Goal: Find specific page/section: Find specific page/section

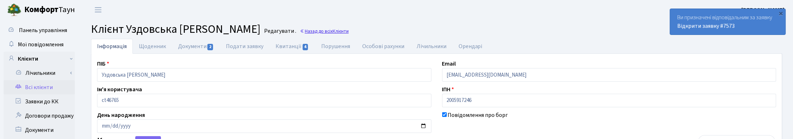
click at [349, 30] on span "Клієнти" at bounding box center [341, 31] width 16 height 7
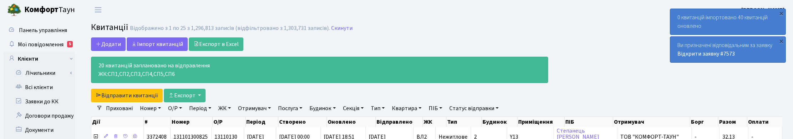
select select "25"
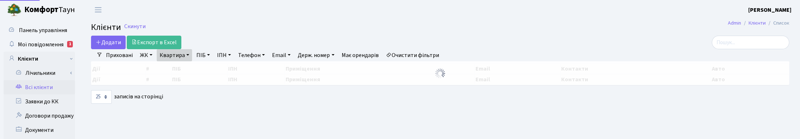
select select "25"
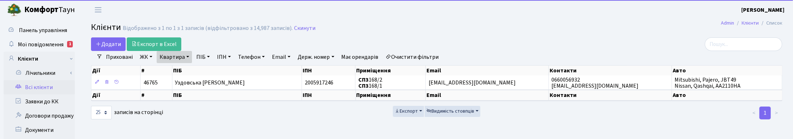
click at [185, 53] on link "Квартира" at bounding box center [174, 57] width 35 height 12
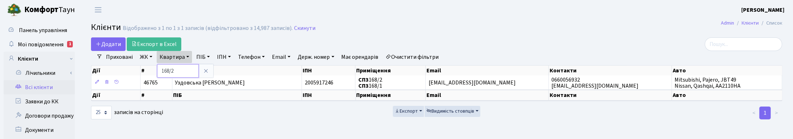
drag, startPoint x: 181, startPoint y: 67, endPoint x: 153, endPoint y: 68, distance: 27.9
click at [153, 68] on div "Додати Експорт в Excel Фільтри Приховані ЖК ТХ, вул. Ділова, 1/2 КТ, вул. Реген…" at bounding box center [437, 78] width 702 height 83
click at [170, 58] on link "Квартира" at bounding box center [174, 57] width 35 height 12
type input "П8"
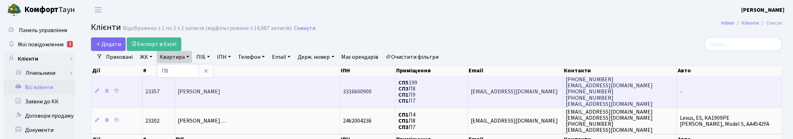
click at [224, 100] on td "Соколовська [PERSON_NAME]" at bounding box center [257, 92] width 165 height 32
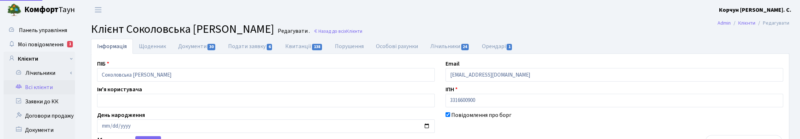
select select "25"
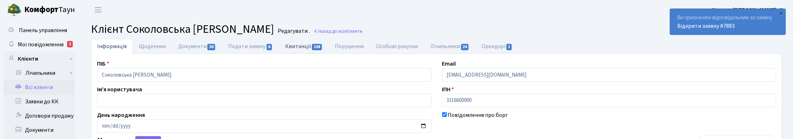
click at [304, 46] on link "Квитанції 138" at bounding box center [304, 46] width 50 height 15
select select "25"
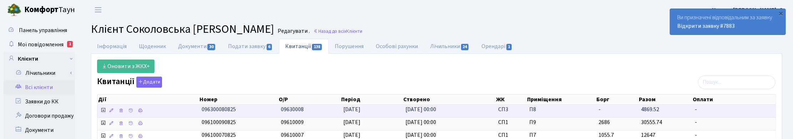
click at [103, 110] on icon at bounding box center [103, 110] width 6 height 6
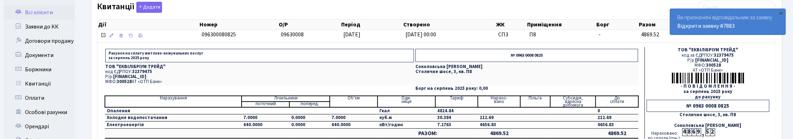
scroll to position [89, 0]
